Goal: Check status

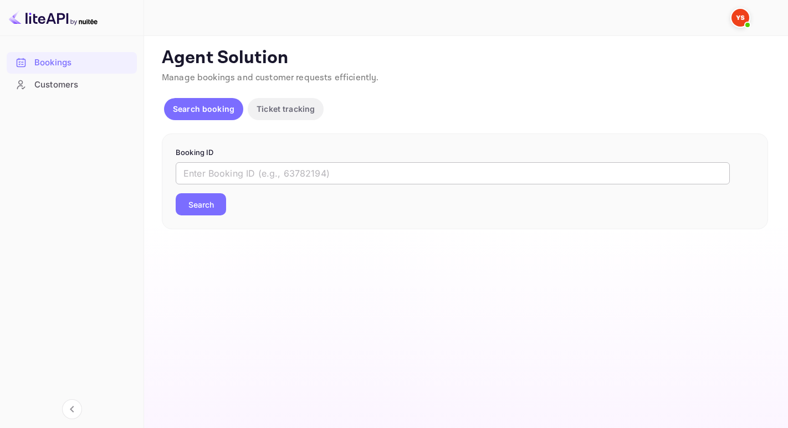
click at [196, 175] on input "text" at bounding box center [453, 173] width 554 height 22
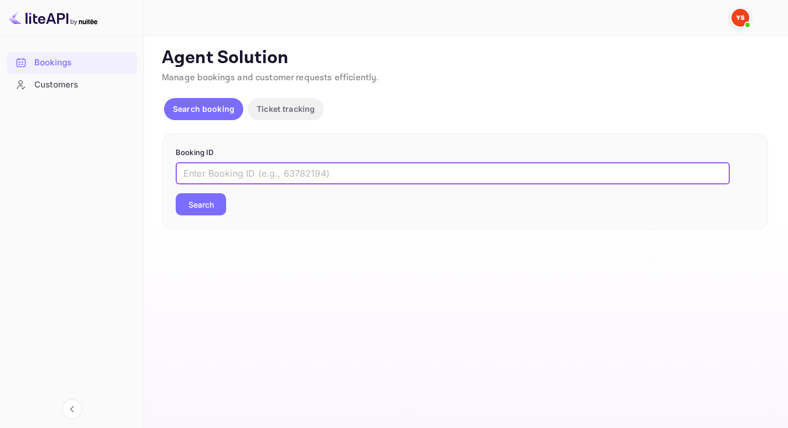
paste input "9373097"
click at [176, 193] on button "Search" at bounding box center [201, 204] width 50 height 22
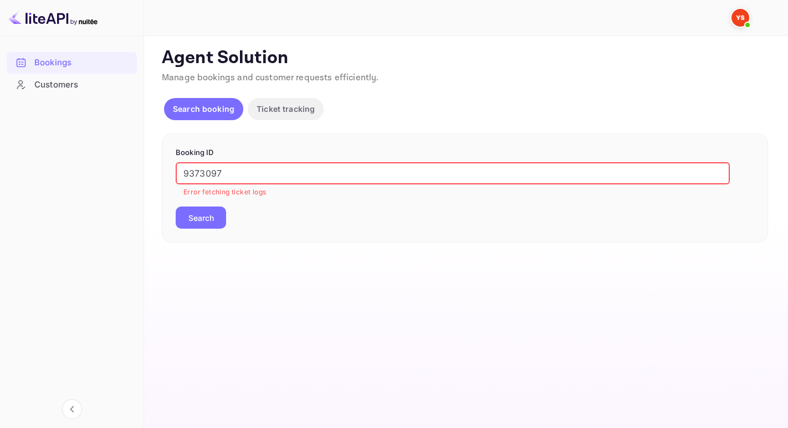
click at [186, 171] on input "9373097" at bounding box center [453, 173] width 554 height 22
type input "9373097"
click at [176, 207] on button "Search" at bounding box center [201, 218] width 50 height 22
click at [201, 224] on button "Search" at bounding box center [201, 218] width 50 height 22
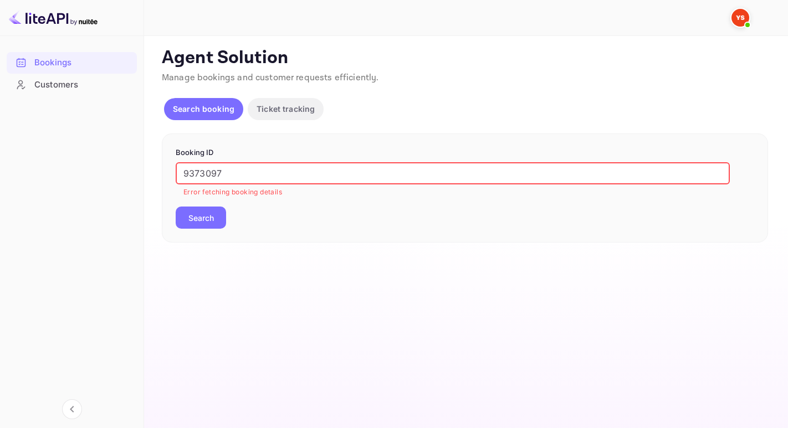
drag, startPoint x: 245, startPoint y: 177, endPoint x: 73, endPoint y: 163, distance: 172.8
click at [73, 163] on div "Bookings Customers Now you can check your travel website directly from the link…" at bounding box center [394, 214] width 788 height 428
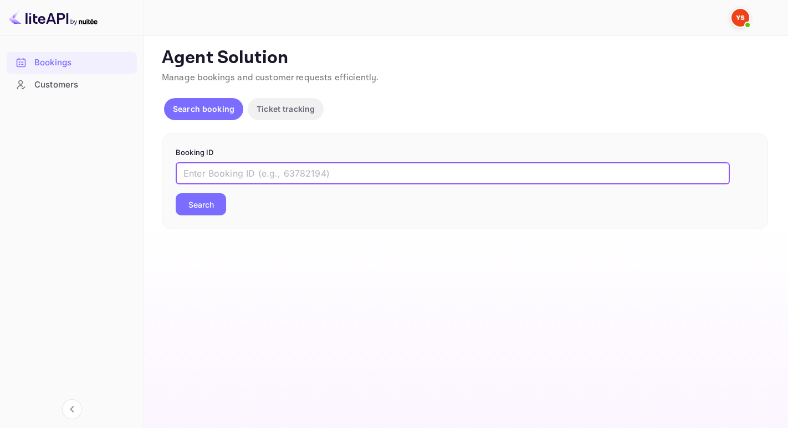
click at [199, 171] on input "text" at bounding box center [453, 173] width 554 height 22
paste input "9373097"
drag, startPoint x: 183, startPoint y: 173, endPoint x: 190, endPoint y: 175, distance: 7.0
click at [187, 174] on input "9373097" at bounding box center [453, 173] width 554 height 22
type input "9373097"
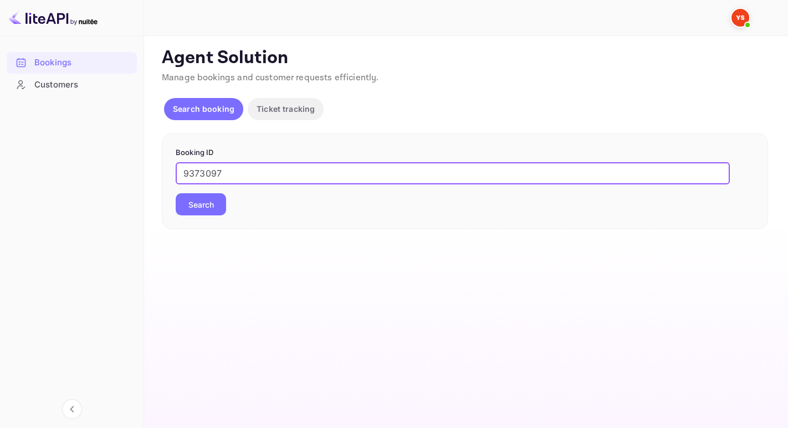
click at [176, 193] on button "Search" at bounding box center [201, 204] width 50 height 22
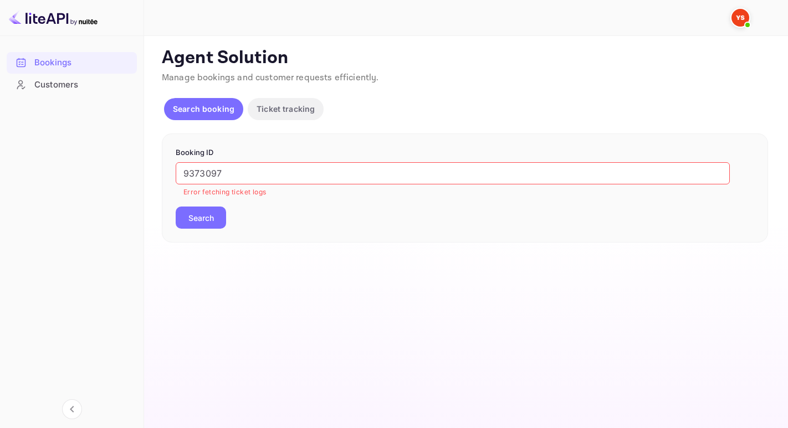
click at [201, 215] on button "Search" at bounding box center [201, 218] width 50 height 22
